Goal: Transaction & Acquisition: Obtain resource

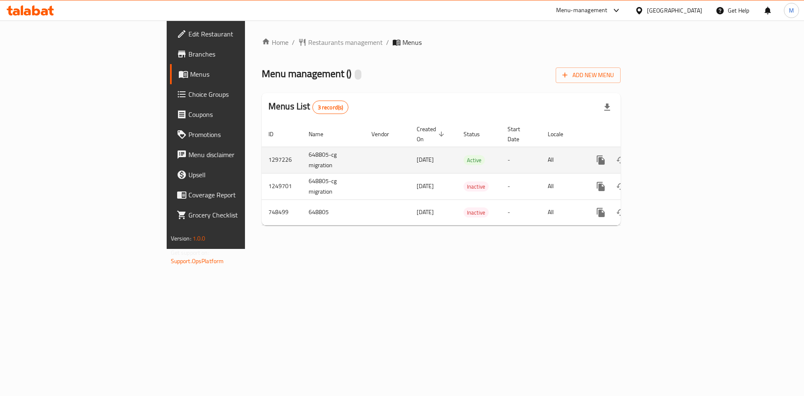
click at [667, 155] on icon "enhanced table" at bounding box center [662, 160] width 10 height 10
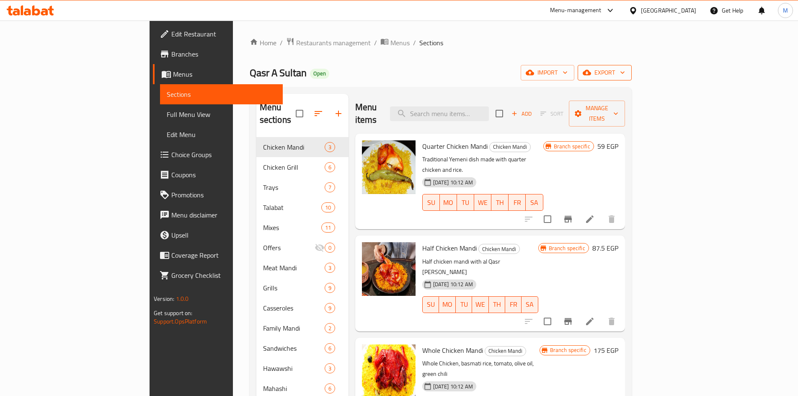
click at [627, 72] on icon "button" at bounding box center [622, 72] width 8 height 8
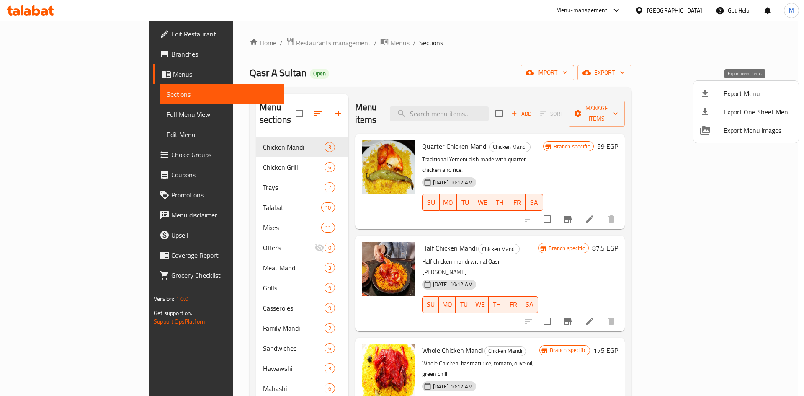
click at [742, 95] on span "Export Menu" at bounding box center [758, 93] width 68 height 10
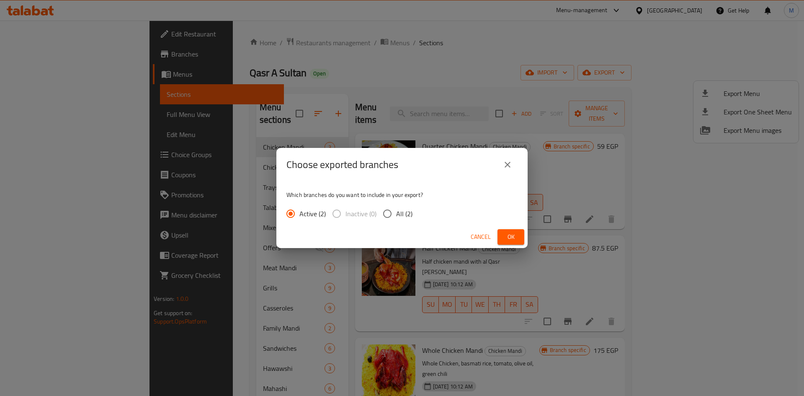
click at [388, 211] on input "All (2)" at bounding box center [388, 214] width 18 height 18
radio input "true"
click at [506, 234] on span "Ok" at bounding box center [510, 237] width 13 height 10
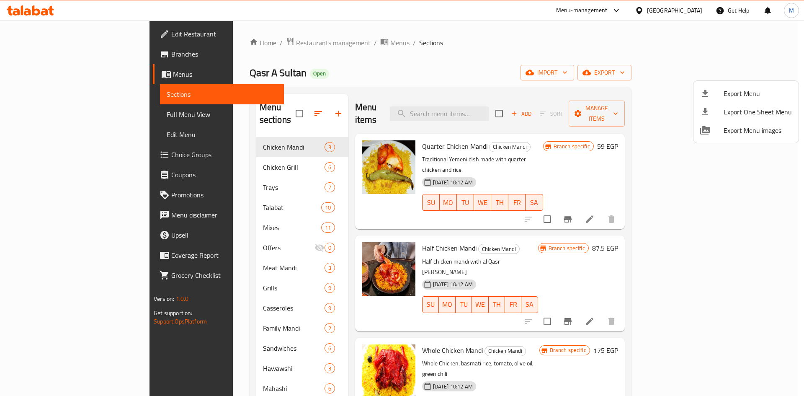
click at [29, 54] on div at bounding box center [402, 198] width 804 height 396
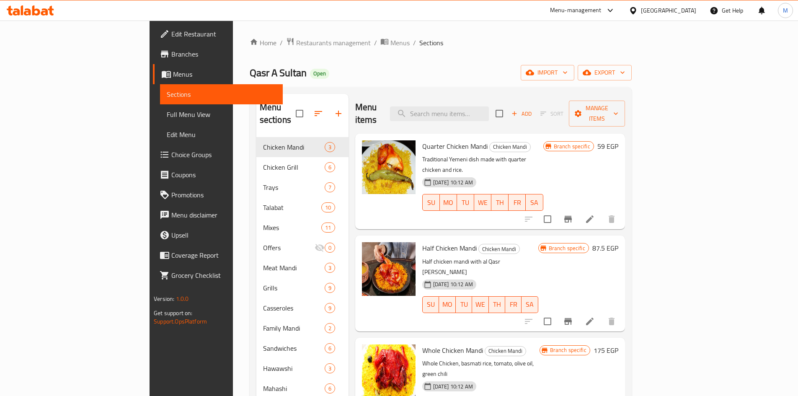
click at [171, 54] on span "Branches" at bounding box center [223, 54] width 105 height 10
